Goal: Task Accomplishment & Management: Complete application form

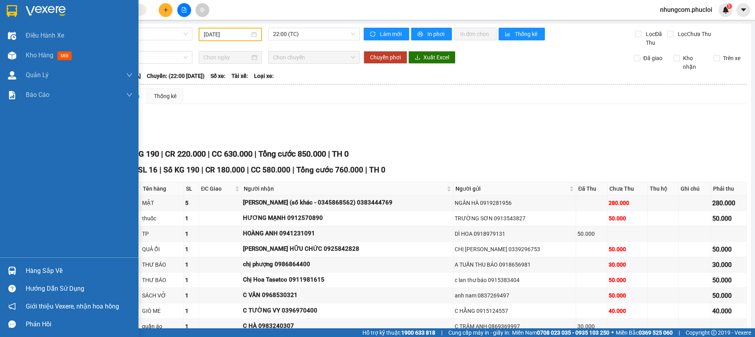
click at [8, 57] on img at bounding box center [12, 55] width 8 height 8
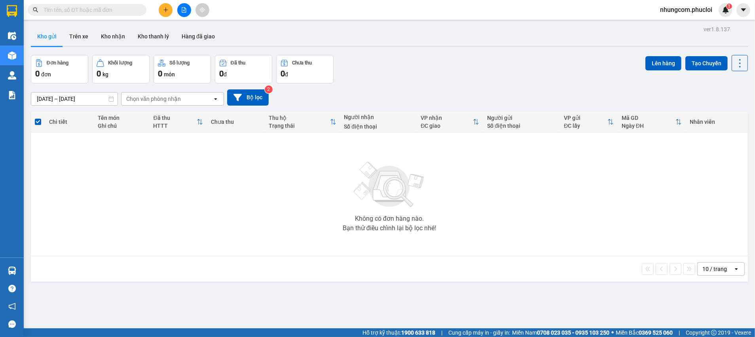
click at [422, 78] on div "Đơn hàng 0 đơn Khối lượng 0 kg Số lượng 0 món Đã thu 0 đ Chưa thu 0 đ Lên hàng …" at bounding box center [389, 69] width 717 height 29
click at [417, 77] on div "Đơn hàng 0 đơn Khối lượng 0 kg Số lượng 0 món Đã thu 0 đ Chưa thu 0 đ Lên hàng …" at bounding box center [389, 69] width 717 height 29
click at [270, 229] on div "Không có đơn hàng nào. Bạn thử điều chỉnh lại bộ lọc nhé!" at bounding box center [389, 194] width 709 height 119
click at [69, 12] on input "text" at bounding box center [90, 10] width 93 height 9
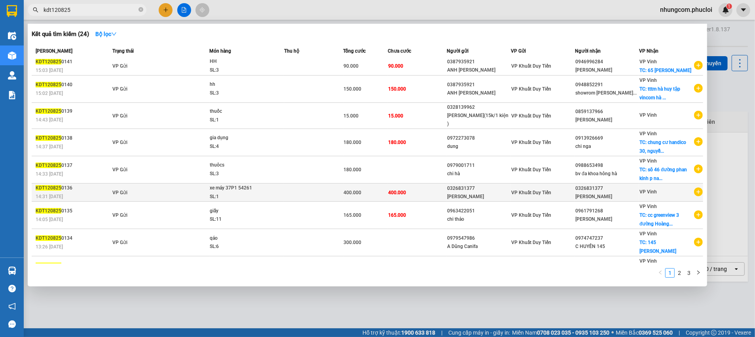
scroll to position [31, 0]
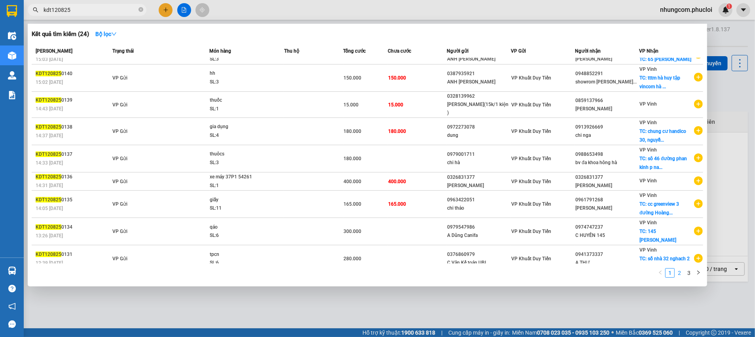
type input "kdt120825"
click at [679, 277] on link "2" at bounding box center [679, 273] width 9 height 9
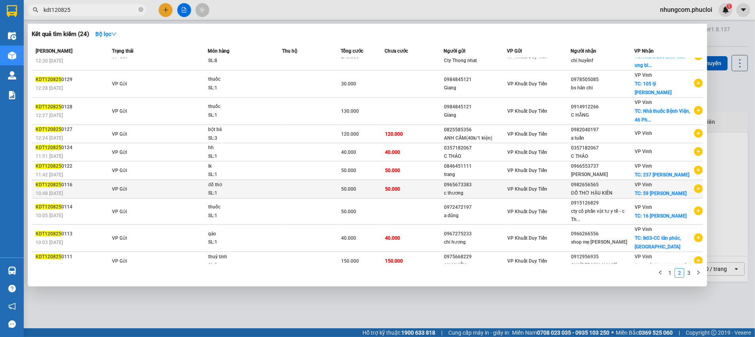
scroll to position [23, 0]
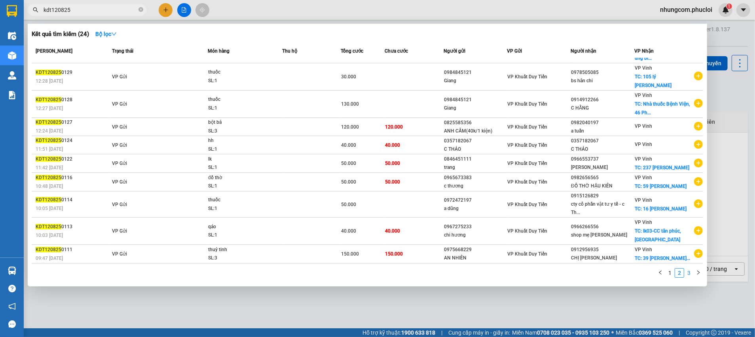
click at [688, 273] on link "3" at bounding box center [689, 273] width 9 height 9
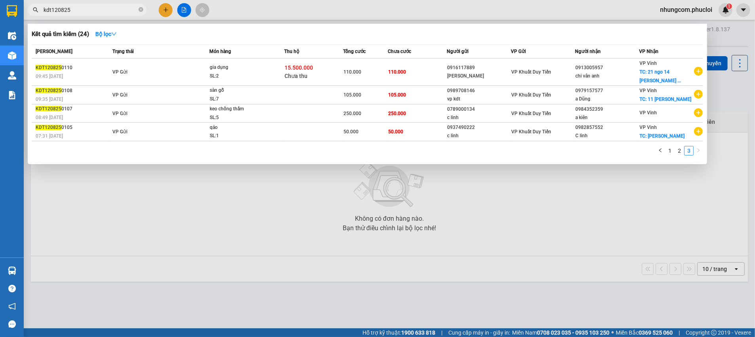
scroll to position [0, 0]
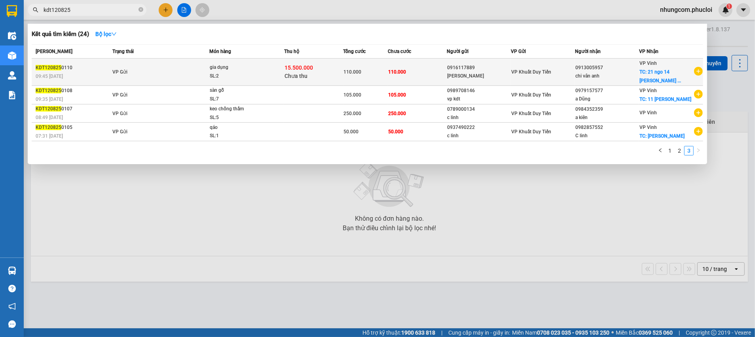
click at [465, 75] on div "[PERSON_NAME]" at bounding box center [478, 76] width 63 height 8
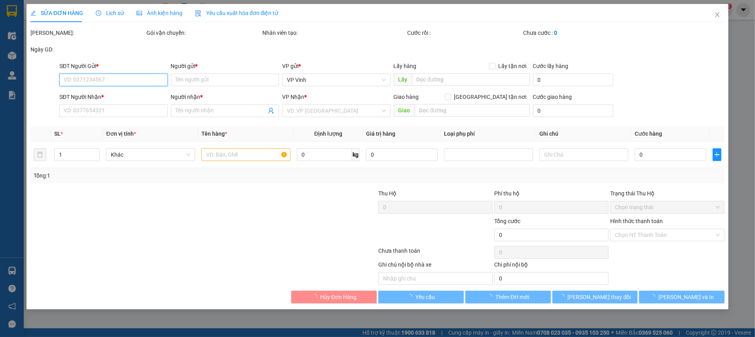
type input "0916117889"
type input "[PERSON_NAME]"
type input "0913005957"
type input "chi vân anh"
checkbox input "true"
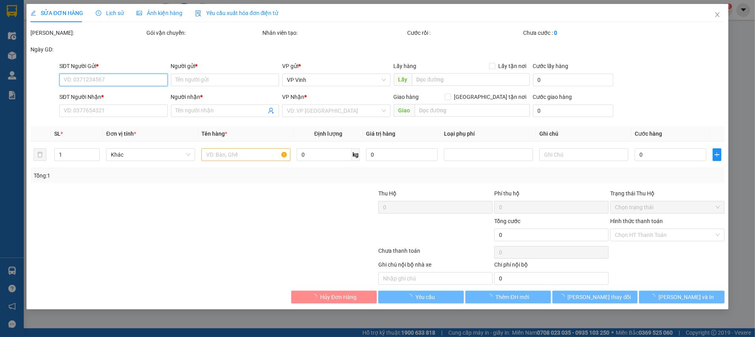
type input "21 ngo 14 [PERSON_NAME] tp vinh"
type input "110.000"
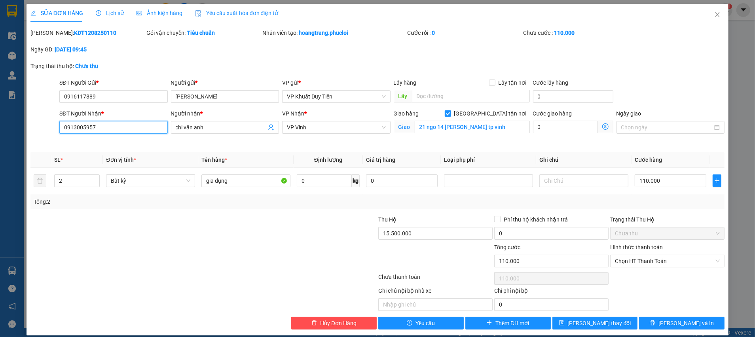
click at [112, 127] on input "0913005957" at bounding box center [113, 127] width 108 height 13
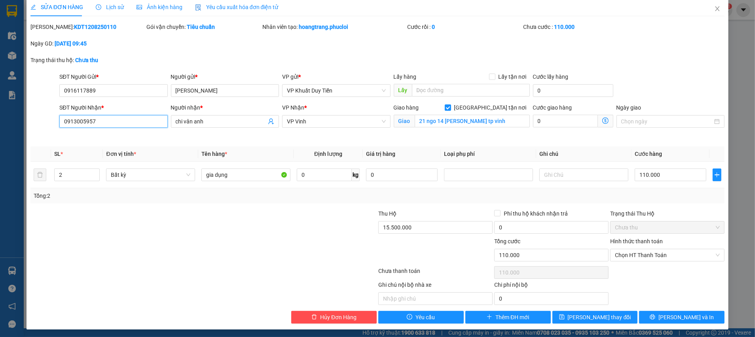
scroll to position [7, 0]
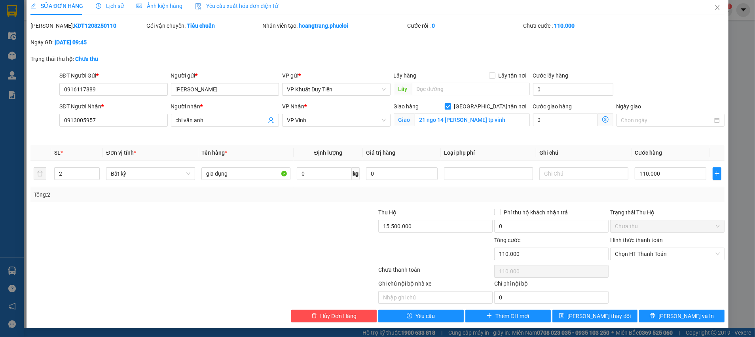
click at [247, 238] on div at bounding box center [146, 250] width 232 height 28
click at [238, 236] on div at bounding box center [146, 250] width 232 height 28
click at [205, 293] on div at bounding box center [131, 291] width 203 height 25
click at [89, 89] on input "0916117889" at bounding box center [113, 89] width 108 height 13
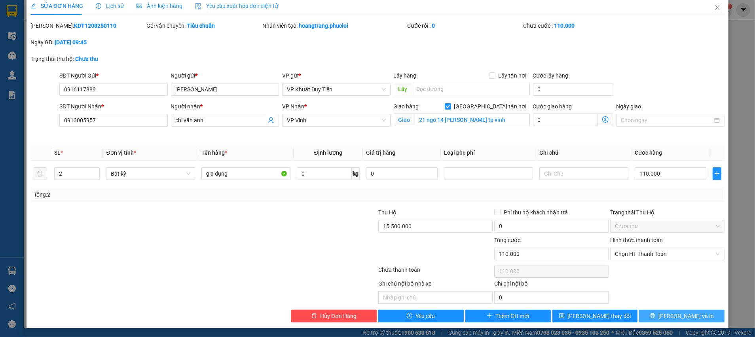
click at [644, 317] on button "[PERSON_NAME] và In" at bounding box center [682, 316] width 86 height 13
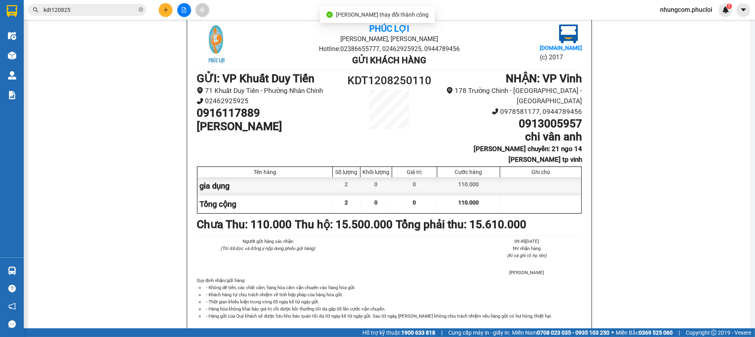
scroll to position [55, 0]
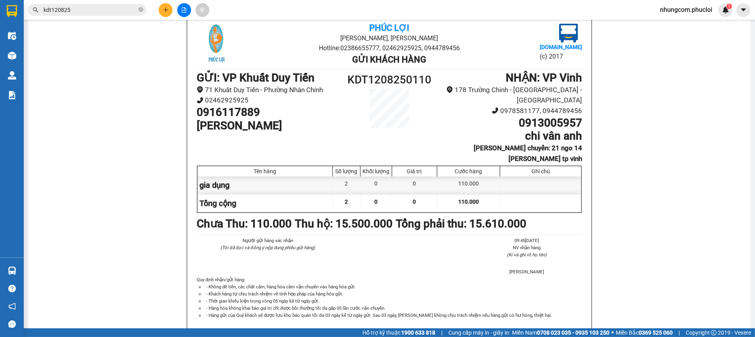
click at [113, 234] on div "[GEOGRAPHIC_DATA][PERSON_NAME], Phường Nghi Hương Hotline: 02386655777, 0246292…" at bounding box center [390, 183] width 704 height 339
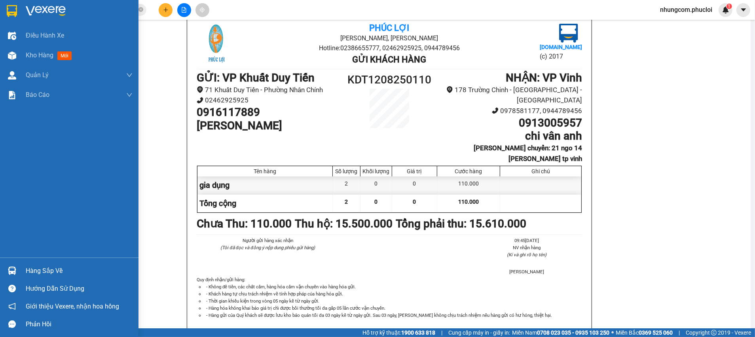
click at [11, 63] on div "Kho hàng mới" at bounding box center [69, 56] width 139 height 20
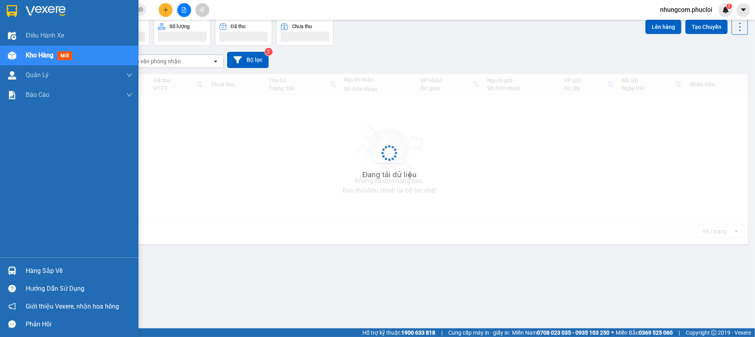
scroll to position [36, 0]
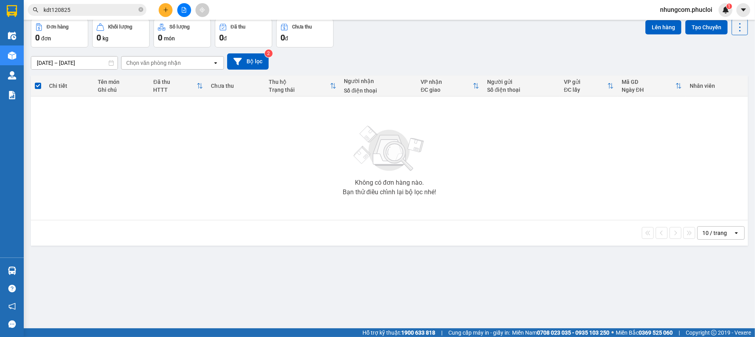
click at [383, 44] on div "Đơn hàng 0 đơn Khối lượng 0 kg Số lượng 0 món Đã thu 0 đ Chưa thu 0 đ Lên hàng …" at bounding box center [389, 33] width 717 height 29
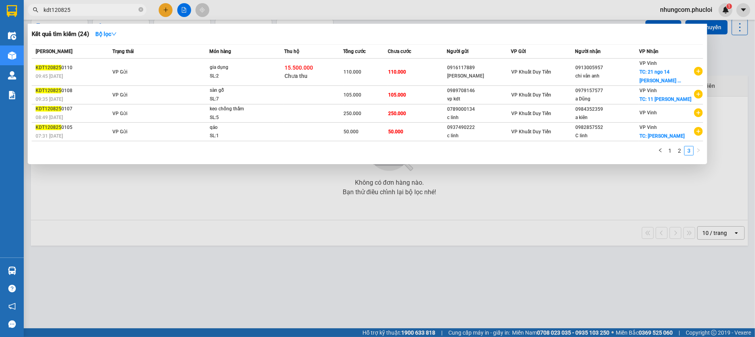
click at [103, 8] on input "kdt120825" at bounding box center [90, 10] width 93 height 9
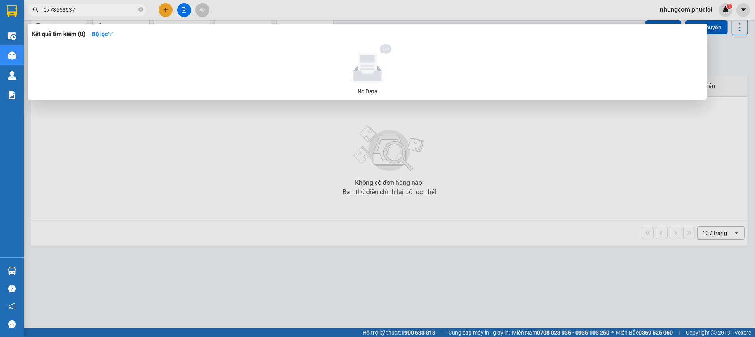
type input "0778658637"
click at [89, 10] on input "0778658637" at bounding box center [90, 10] width 93 height 9
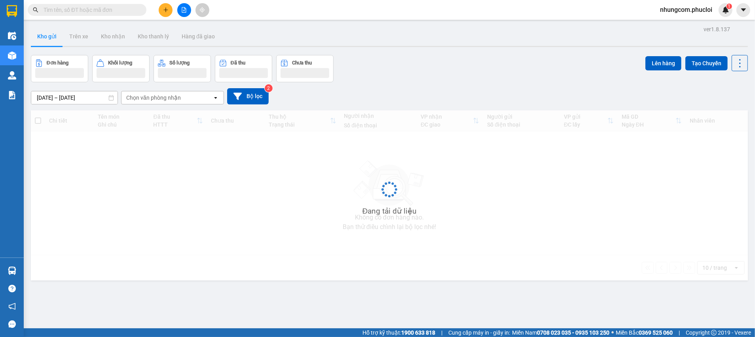
click at [108, 13] on input "text" at bounding box center [90, 10] width 93 height 9
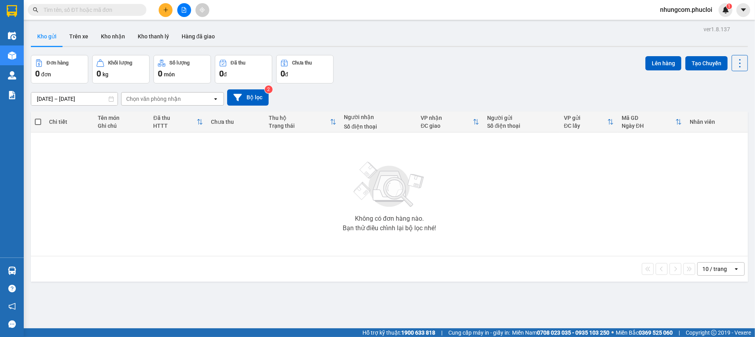
paste input "0913005957"
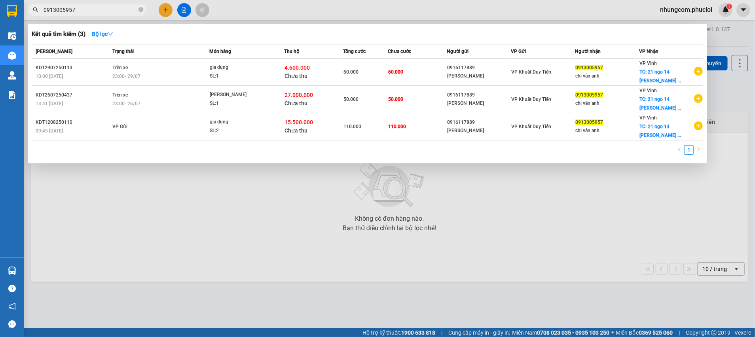
type input "0913005957"
click at [175, 262] on div at bounding box center [377, 168] width 755 height 337
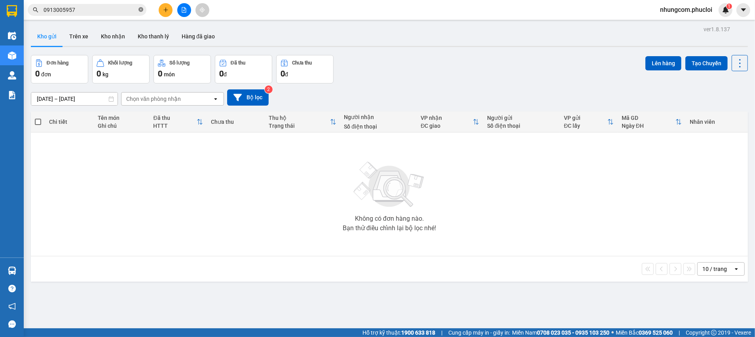
click at [143, 6] on span at bounding box center [141, 10] width 5 height 8
paste input "0916117889"
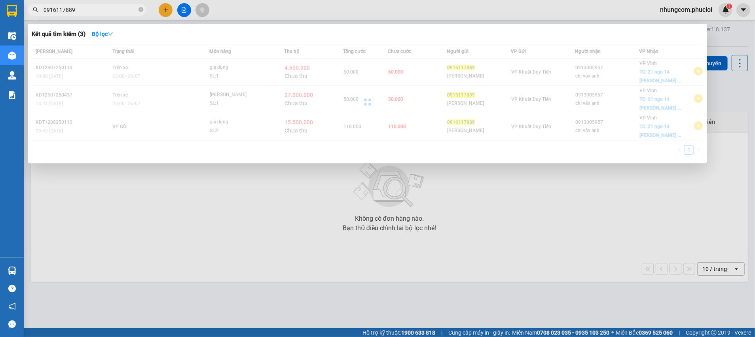
type input "0916117889"
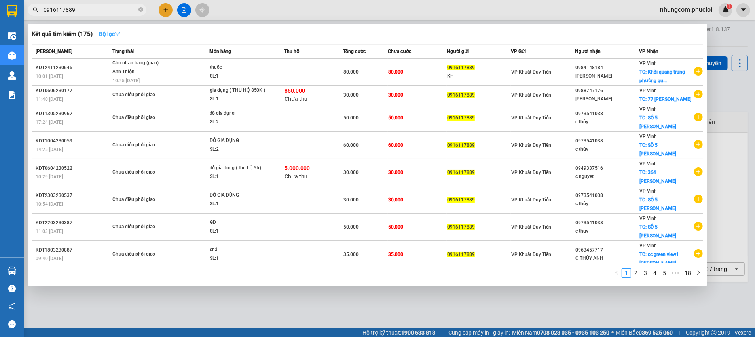
click at [115, 31] on strong "Bộ lọc" at bounding box center [109, 34] width 21 height 6
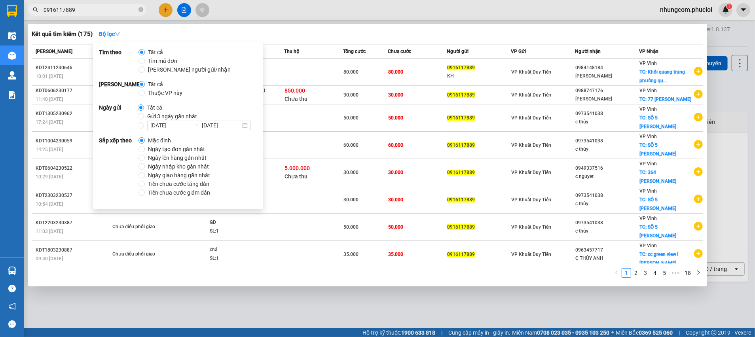
click at [174, 148] on span "Ngày tạo đơn gần nhất" at bounding box center [176, 149] width 63 height 9
click at [145, 148] on input "Ngày tạo đơn gần nhất" at bounding box center [142, 149] width 6 height 6
radio input "true"
radio input "false"
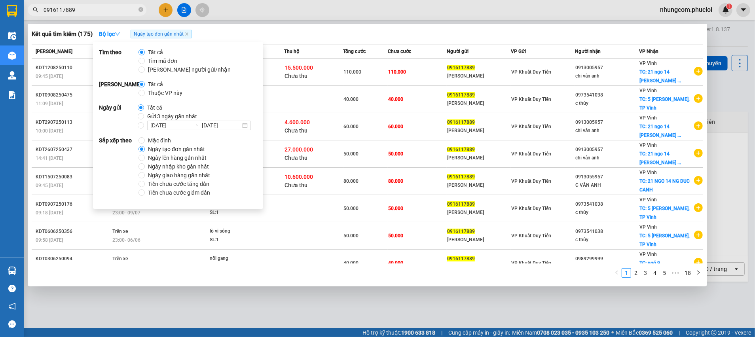
click at [287, 36] on div "Kết quả tìm kiếm ( 175 ) Bộ lọc Ngày tạo đơn gần nhất" at bounding box center [368, 34] width 672 height 13
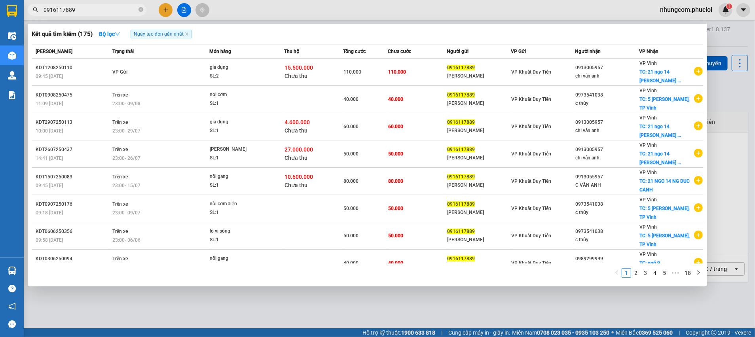
click at [202, 316] on div at bounding box center [377, 168] width 755 height 337
click at [139, 11] on icon "close-circle" at bounding box center [141, 9] width 5 height 5
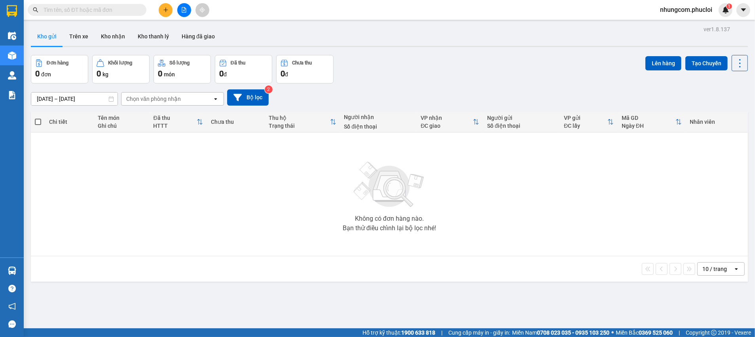
click at [125, 12] on input "text" at bounding box center [90, 10] width 93 height 9
click at [113, 15] on span at bounding box center [87, 10] width 119 height 12
click at [112, 10] on input "text" at bounding box center [90, 10] width 93 height 9
click at [116, 11] on input "text" at bounding box center [90, 10] width 93 height 9
click at [70, 10] on input "text" at bounding box center [90, 10] width 93 height 9
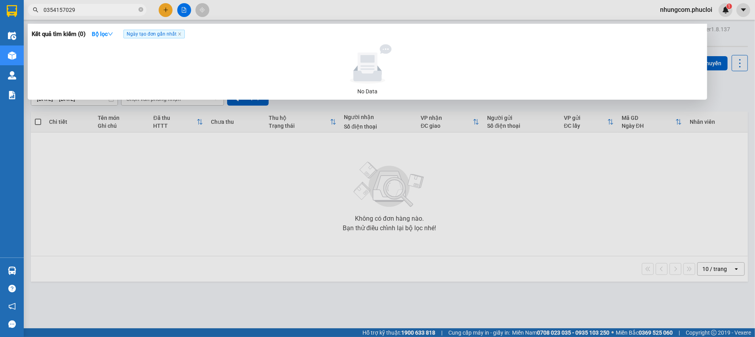
click at [85, 6] on input "0354157029" at bounding box center [90, 10] width 93 height 9
type input "0354157029"
click at [165, 10] on div at bounding box center [377, 168] width 755 height 337
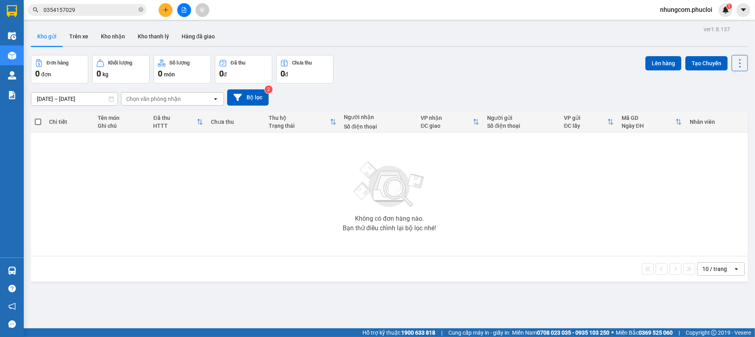
click at [175, 17] on div "Kết quả tìm kiếm ( 0 ) Bộ lọc Ngày tạo đơn gần nhất No Data 0354157029 nhungcom…" at bounding box center [377, 10] width 755 height 20
click at [166, 10] on icon "plus" at bounding box center [166, 10] width 6 height 6
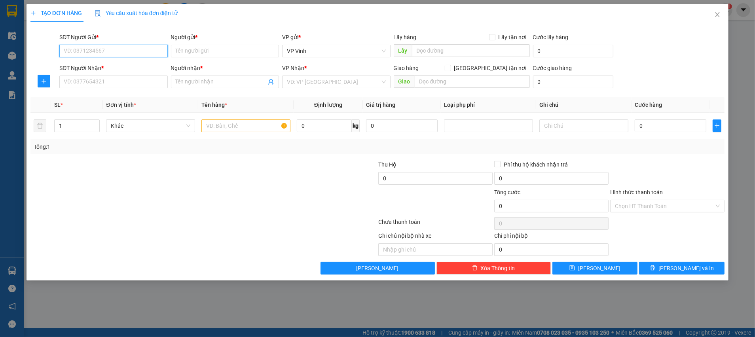
paste input "0354157029"
type input "0354157029"
click at [200, 49] on input "Người gửi *" at bounding box center [225, 51] width 108 height 13
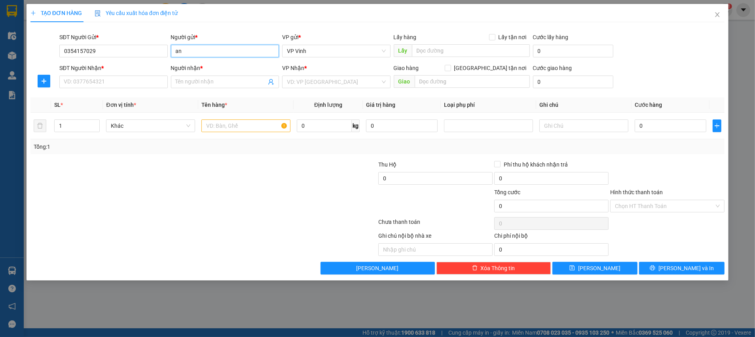
type input "a"
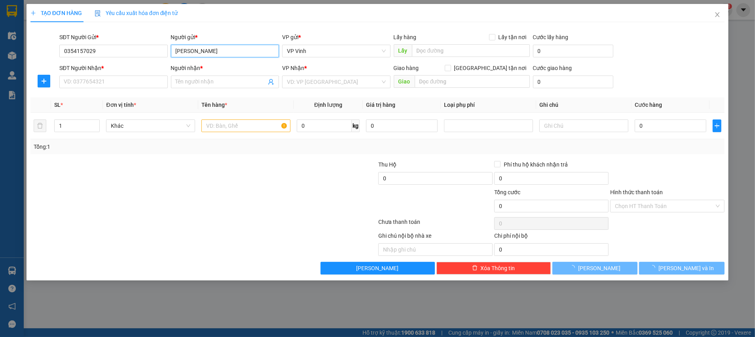
type input "ANH KHÁNH"
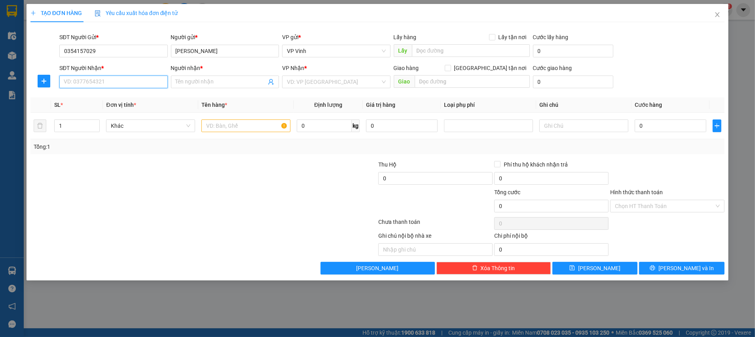
click at [89, 80] on input "SĐT Người Nhận *" at bounding box center [113, 82] width 108 height 13
paste input "0778658637"
type input "0778658637"
click at [209, 83] on input "Người nhận *" at bounding box center [221, 82] width 91 height 9
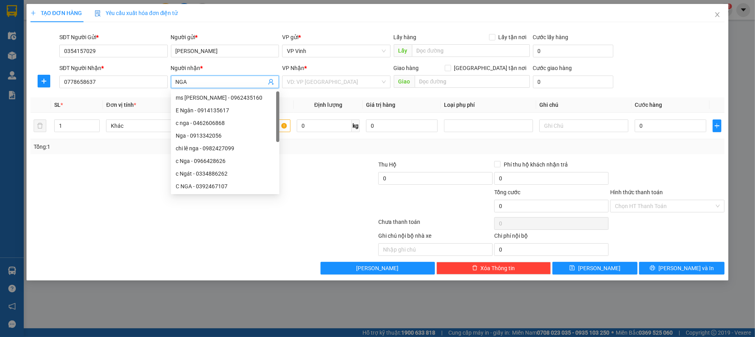
type input "NGA"
click at [335, 88] on div "VP Nhận * VD: VP Sài Gòn" at bounding box center [336, 78] width 108 height 28
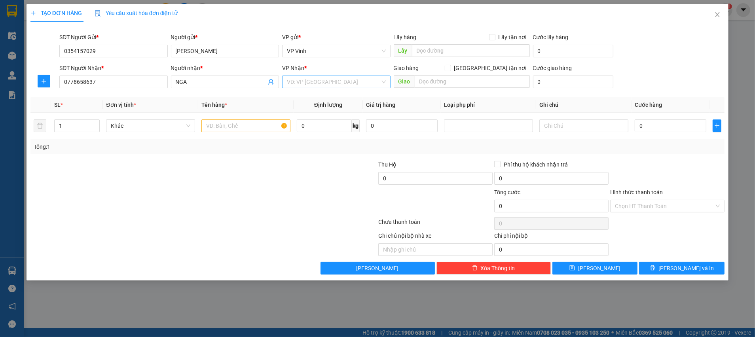
click at [336, 82] on input "search" at bounding box center [333, 82] width 93 height 12
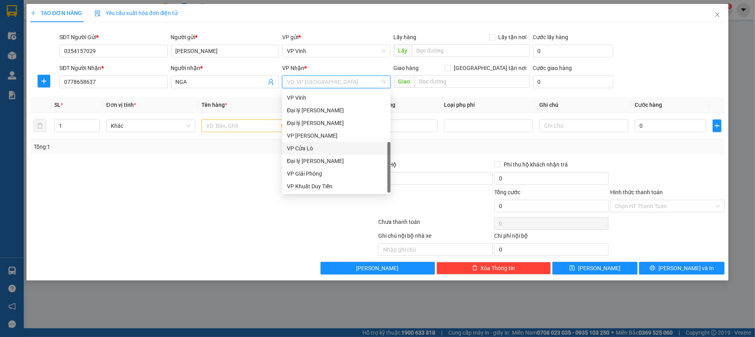
scroll to position [12, 0]
click at [345, 171] on div "VP Khuất Duy Tiến" at bounding box center [336, 174] width 99 height 9
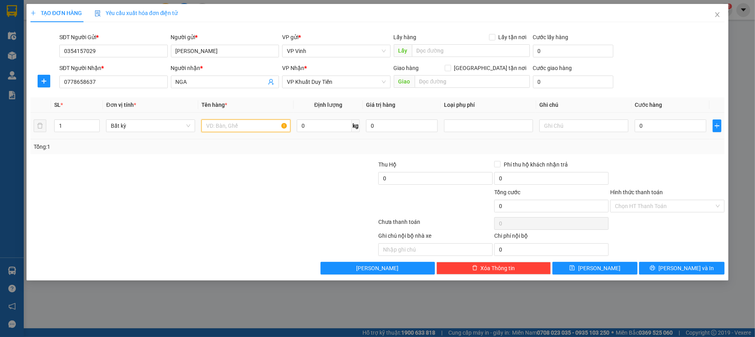
click at [241, 125] on input "text" at bounding box center [245, 126] width 89 height 13
type input "MÓC QUẦN ÁO"
drag, startPoint x: 293, startPoint y: 164, endPoint x: 400, endPoint y: 160, distance: 106.6
click at [297, 165] on div at bounding box center [320, 174] width 116 height 28
click at [687, 146] on div "Tổng: 1" at bounding box center [378, 147] width 688 height 9
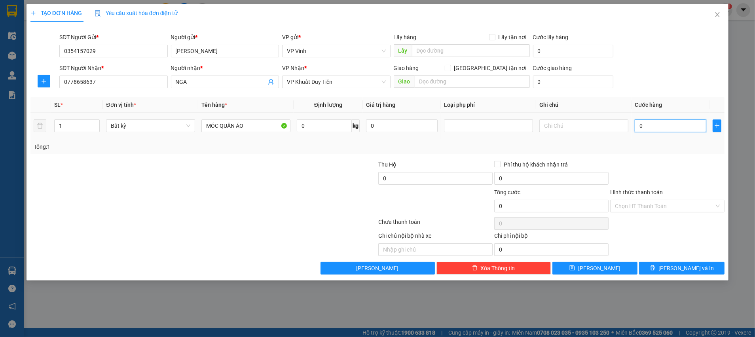
click at [656, 128] on input "0" at bounding box center [671, 126] width 72 height 13
type input "7"
type input "70"
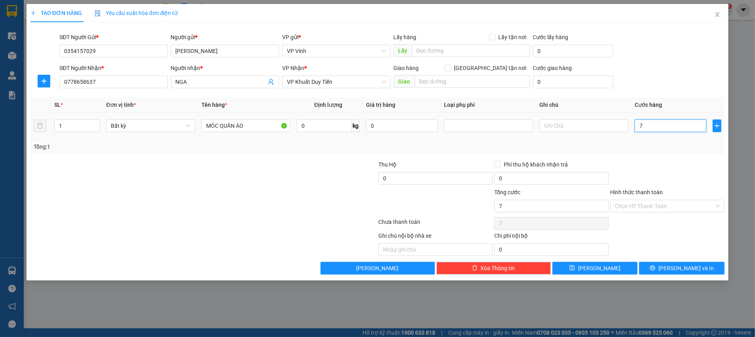
type input "70"
type input "70.000"
click at [615, 176] on div at bounding box center [668, 174] width 116 height 28
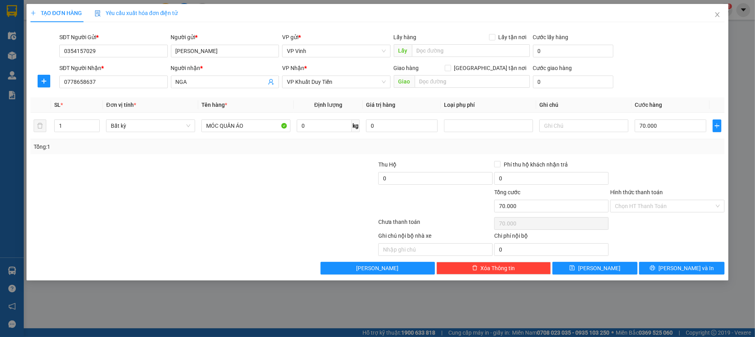
click at [628, 167] on div at bounding box center [668, 174] width 116 height 28
drag, startPoint x: 646, startPoint y: 169, endPoint x: 642, endPoint y: 175, distance: 7.1
click at [644, 173] on div at bounding box center [668, 174] width 116 height 28
click at [646, 230] on div "Chọn HT Thanh Toán" at bounding box center [668, 224] width 116 height 16
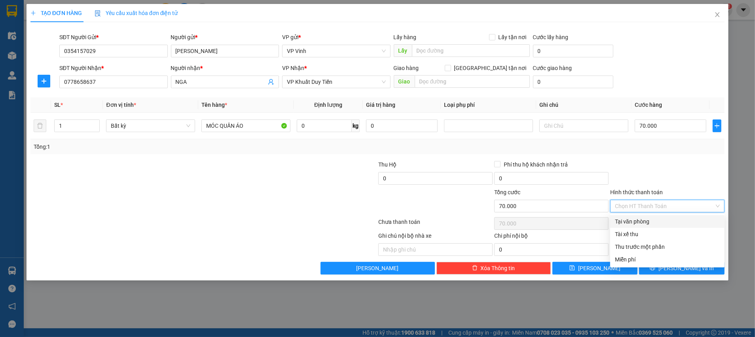
click at [648, 210] on input "Hình thức thanh toán" at bounding box center [664, 206] width 99 height 12
click at [650, 220] on div "Tại văn phòng" at bounding box center [667, 221] width 105 height 9
type input "0"
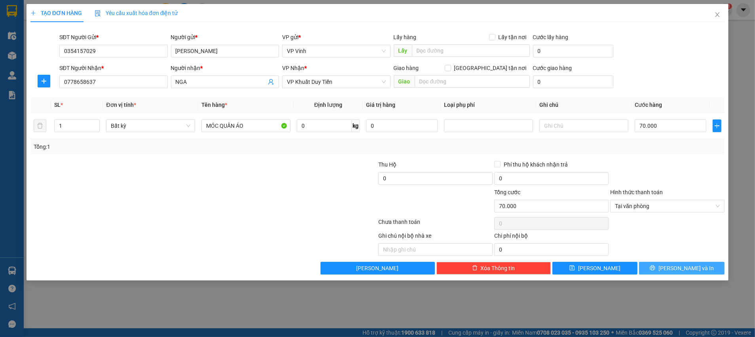
click at [656, 266] on icon "printer" at bounding box center [653, 268] width 6 height 6
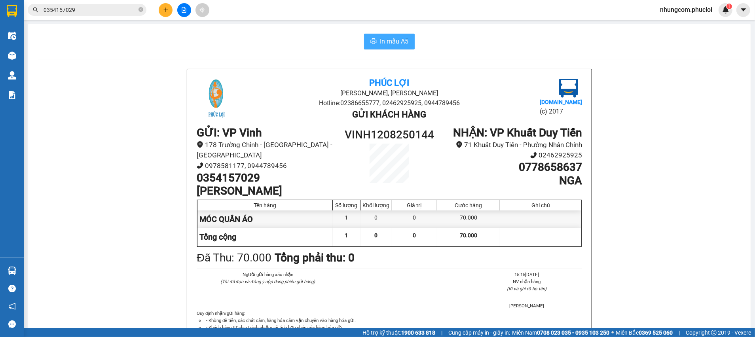
drag, startPoint x: 374, startPoint y: 38, endPoint x: 388, endPoint y: 30, distance: 16.8
click at [374, 38] on button "In mẫu A5" at bounding box center [389, 42] width 51 height 16
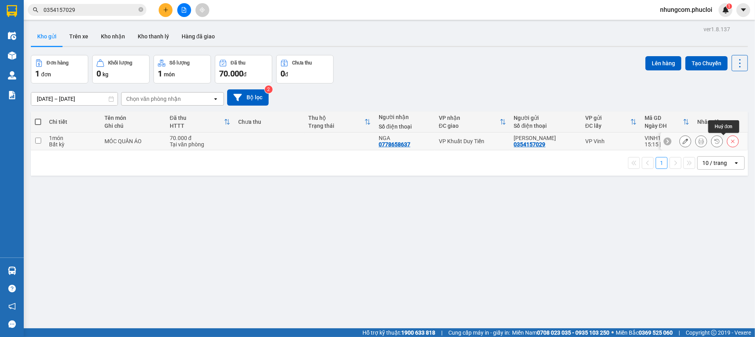
click at [732, 140] on icon at bounding box center [734, 142] width 4 height 4
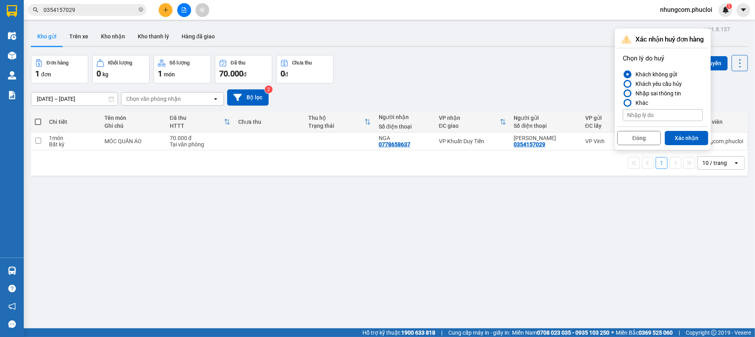
click at [647, 96] on div "Nhập sai thông tin" at bounding box center [657, 94] width 49 height 10
click at [623, 93] on input "Nhập sai thông tin" at bounding box center [623, 93] width 0 height 0
click at [690, 142] on button "Xác nhận" at bounding box center [687, 138] width 44 height 14
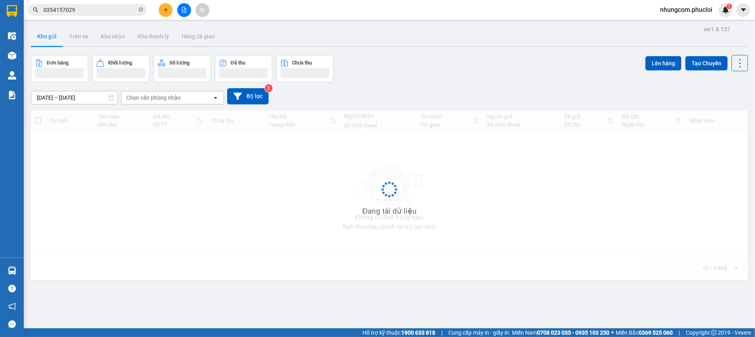
click at [517, 102] on div "08/08/2025 – 12/08/2025 Press the down arrow key to interact with the calendar …" at bounding box center [389, 96] width 717 height 16
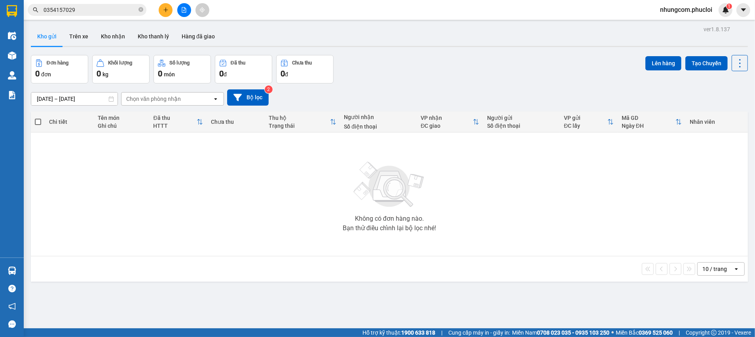
drag, startPoint x: 469, startPoint y: 55, endPoint x: 473, endPoint y: 55, distance: 4.8
click at [473, 55] on div "Đơn hàng 0 đơn Khối lượng 0 kg Số lượng 0 món Đã thu 0 đ Chưa thu 0 đ Lên hàng …" at bounding box center [389, 69] width 717 height 29
click at [547, 158] on div "Không có đơn hàng nào. Bạn thử điều chỉnh lại bộ lọc nhé!" at bounding box center [389, 194] width 709 height 119
click at [500, 16] on div "Kết quả tìm kiếm ( 0 ) Bộ lọc Ngày tạo đơn gần nhất No Data 0354157029 nhungcom…" at bounding box center [377, 10] width 755 height 20
drag, startPoint x: 469, startPoint y: 57, endPoint x: 313, endPoint y: 304, distance: 292.5
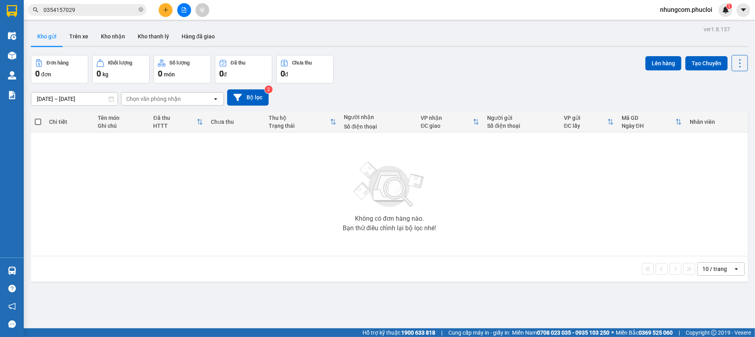
click at [469, 57] on div "Đơn hàng 0 đơn Khối lượng 0 kg Số lượng 0 món Đã thu 0 đ Chưa thu 0 đ Lên hàng …" at bounding box center [389, 69] width 717 height 29
click at [103, 12] on input "0354157029" at bounding box center [90, 10] width 93 height 9
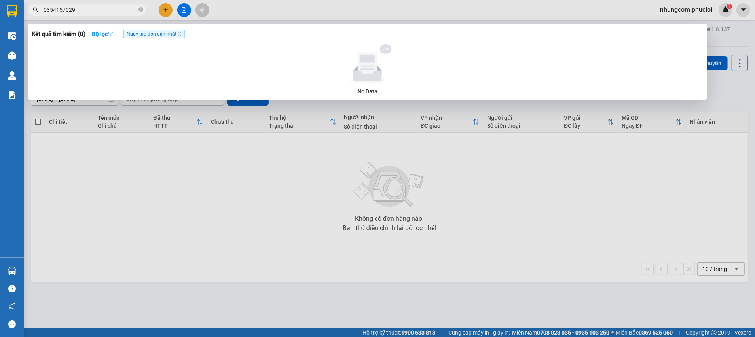
click at [103, 12] on input "0354157029" at bounding box center [90, 10] width 93 height 9
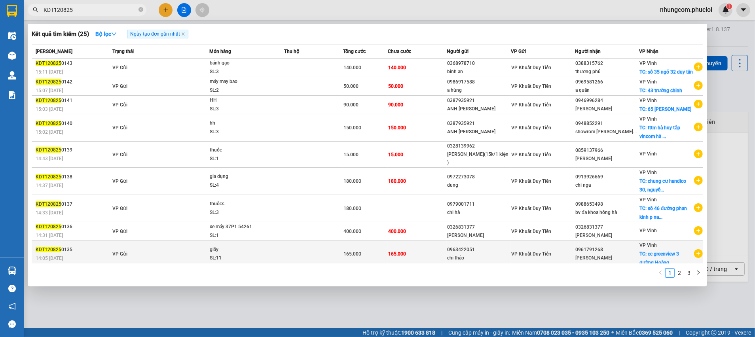
scroll to position [23, 0]
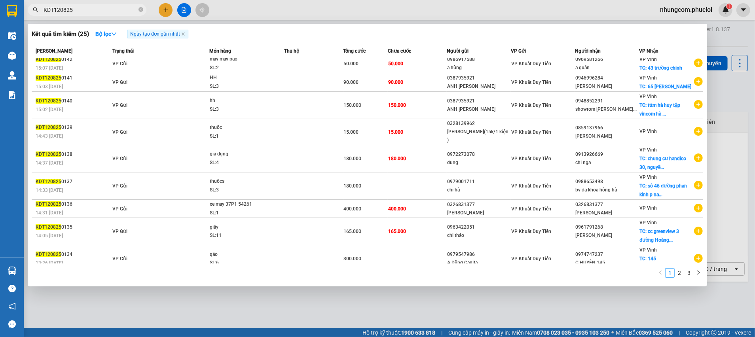
type input "KDT120825"
click at [674, 272] on link "1" at bounding box center [670, 273] width 9 height 9
click at [680, 272] on link "2" at bounding box center [679, 273] width 9 height 9
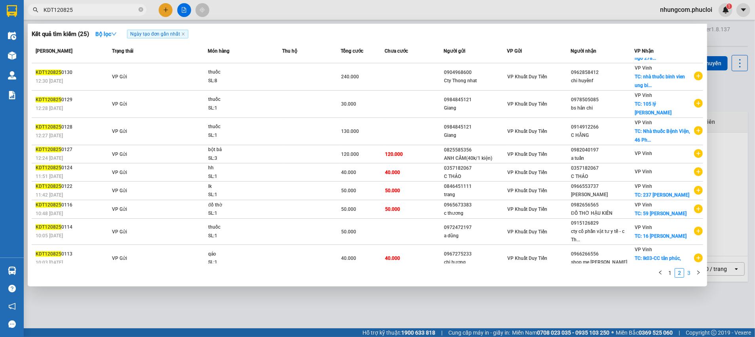
click at [688, 272] on link "3" at bounding box center [689, 273] width 9 height 9
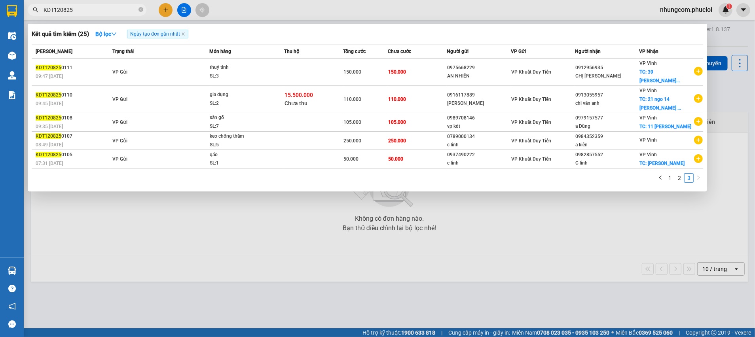
scroll to position [0, 0]
click at [263, 236] on div at bounding box center [377, 168] width 755 height 337
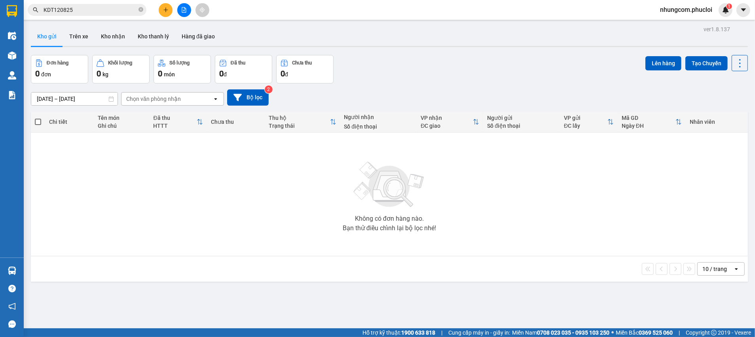
click at [213, 277] on div "10 / trang open" at bounding box center [389, 269] width 717 height 25
